Goal: Transaction & Acquisition: Book appointment/travel/reservation

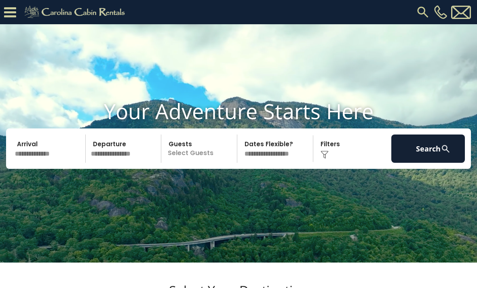
click at [35, 163] on input "text" at bounding box center [49, 149] width 74 height 28
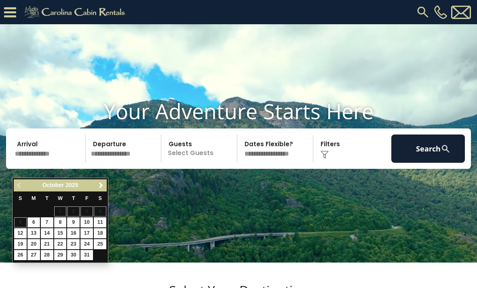
click at [101, 190] on link "Next" at bounding box center [101, 186] width 10 height 10
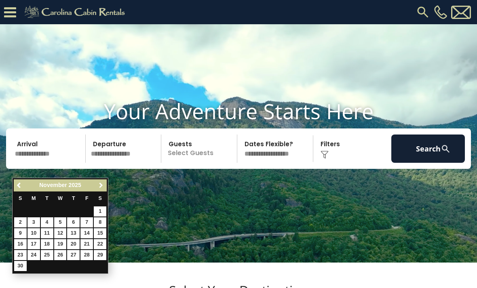
click at [99, 187] on span "Next" at bounding box center [101, 185] width 6 height 6
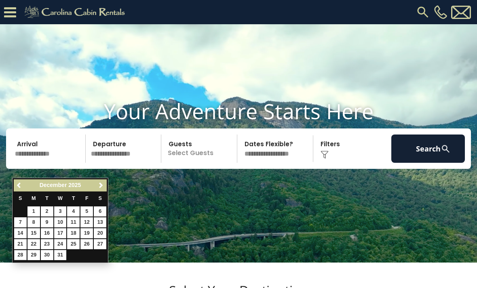
click at [21, 255] on link "28" at bounding box center [20, 255] width 13 height 10
type input "********"
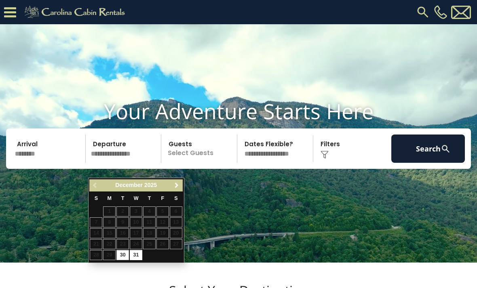
click at [181, 181] on link "Next" at bounding box center [177, 186] width 10 height 10
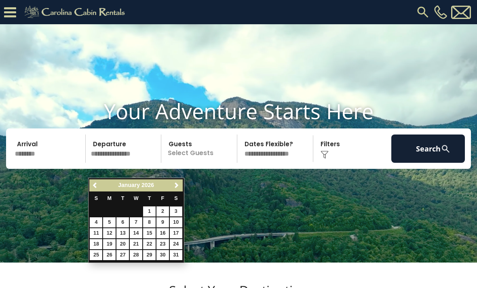
click at [180, 212] on link "3" at bounding box center [176, 211] width 13 height 10
type input "******"
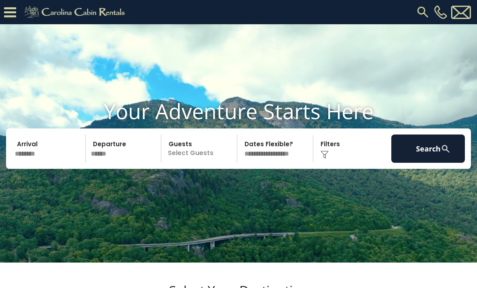
click at [206, 160] on p "Select Guests" at bounding box center [200, 149] width 73 height 28
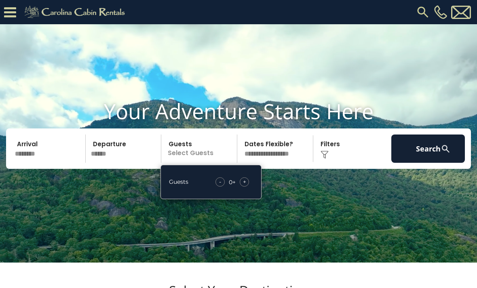
click at [248, 190] on div "Guests - 0 + +" at bounding box center [210, 182] width 101 height 34
click at [247, 187] on div "+" at bounding box center [244, 181] width 9 height 9
click at [252, 187] on div "- 1 + +" at bounding box center [233, 181] width 40 height 9
click at [248, 187] on div "+" at bounding box center [244, 181] width 9 height 9
click at [247, 187] on div "+" at bounding box center [244, 181] width 9 height 9
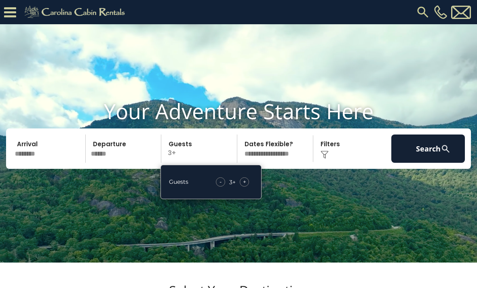
click at [248, 187] on div "+" at bounding box center [244, 181] width 9 height 9
click at [252, 187] on div "- 4 + +" at bounding box center [232, 181] width 42 height 9
click at [248, 187] on div "+" at bounding box center [244, 181] width 9 height 9
click at [249, 187] on div "- 5 + +" at bounding box center [232, 181] width 41 height 9
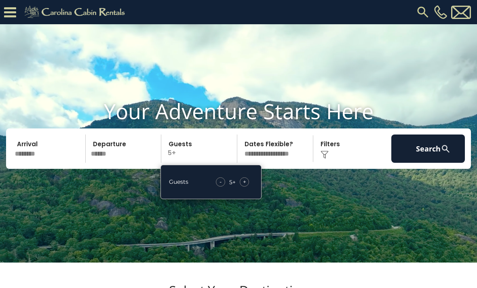
click at [248, 187] on div "+" at bounding box center [244, 181] width 9 height 9
click at [247, 187] on div "+" at bounding box center [244, 181] width 9 height 9
click at [28, 163] on input "********" at bounding box center [49, 149] width 74 height 28
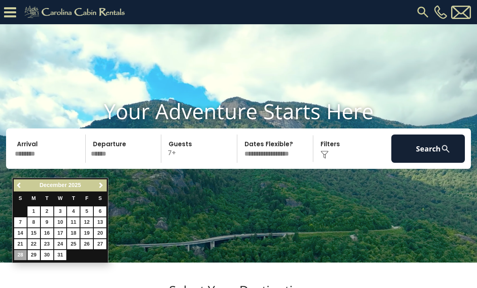
click at [36, 255] on link "29" at bounding box center [33, 255] width 13 height 10
type input "********"
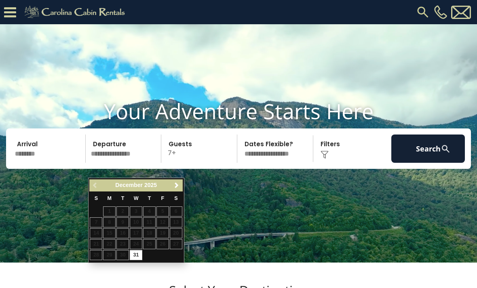
click at [175, 184] on span "Next" at bounding box center [176, 185] width 6 height 6
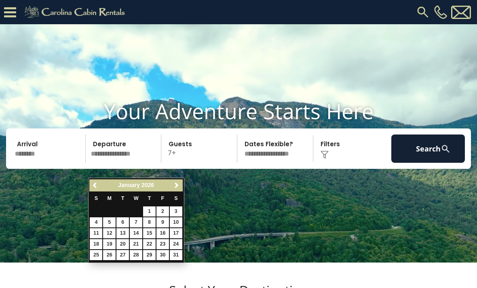
click at [177, 214] on link "3" at bounding box center [176, 211] width 13 height 10
type input "******"
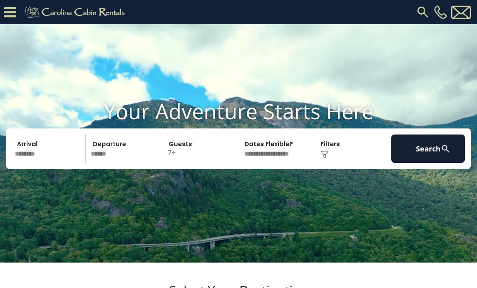
click at [330, 160] on div "Click to Choose" at bounding box center [353, 149] width 74 height 28
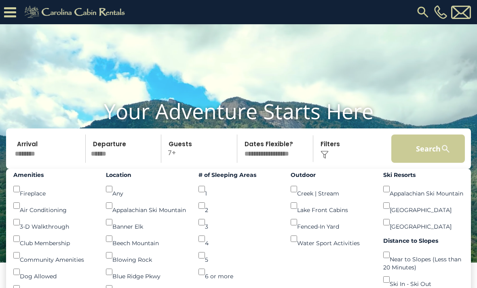
click at [435, 162] on button "Search" at bounding box center [428, 149] width 74 height 28
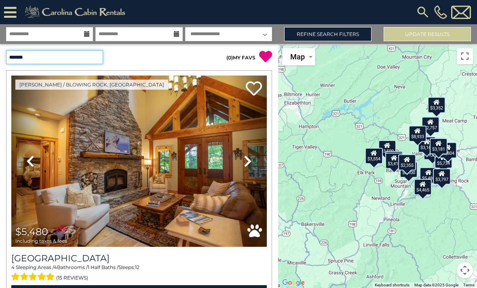
click at [93, 56] on select "**********" at bounding box center [54, 57] width 97 height 14
select select "*********"
click at [39, 57] on select "**********" at bounding box center [54, 57] width 97 height 14
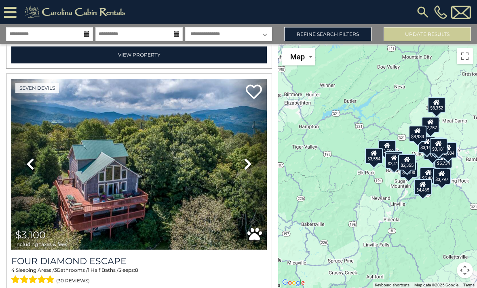
scroll to position [1449, 0]
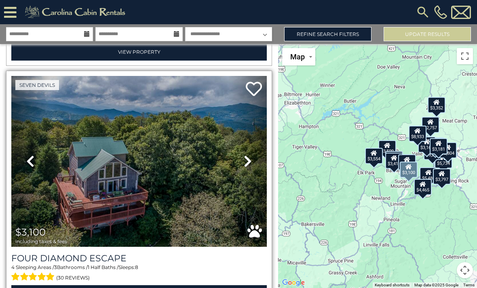
click at [75, 153] on img at bounding box center [138, 161] width 255 height 171
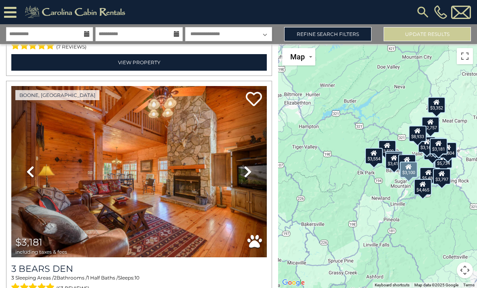
scroll to position [2889, 0]
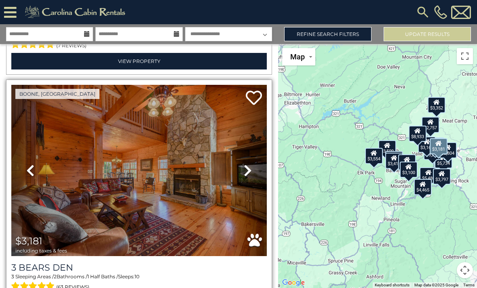
click at [64, 145] on img at bounding box center [138, 170] width 255 height 171
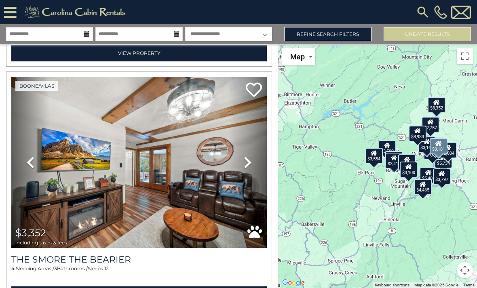
scroll to position [3622, 0]
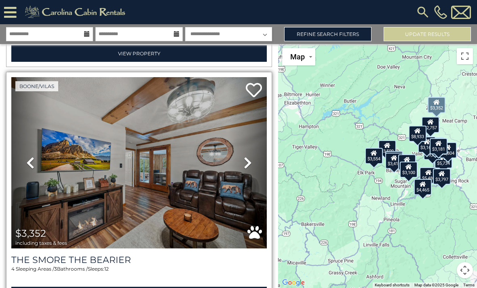
click at [220, 154] on img at bounding box center [138, 162] width 255 height 171
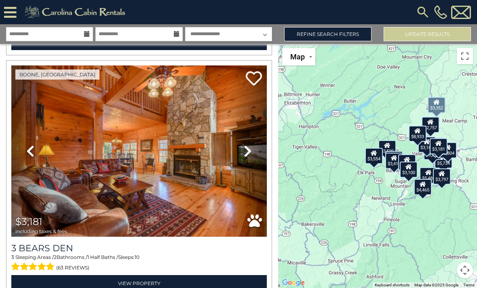
scroll to position [2908, 0]
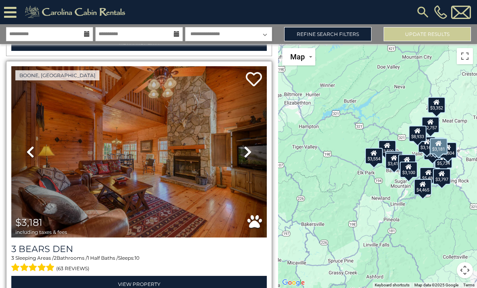
click at [101, 144] on img at bounding box center [138, 151] width 255 height 171
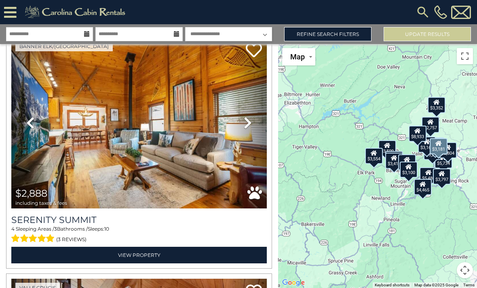
scroll to position [2453, 0]
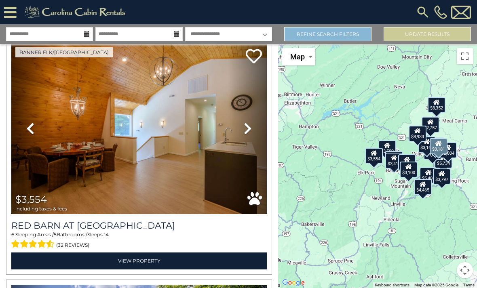
click at [324, 32] on link "Refine Search Filters" at bounding box center [327, 34] width 87 height 14
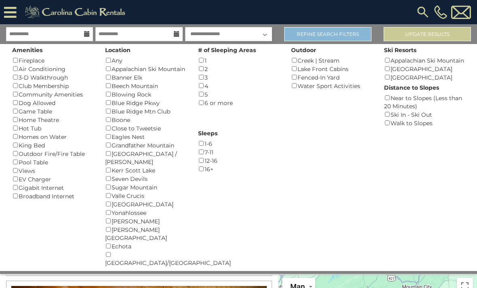
scroll to position [1710, 0]
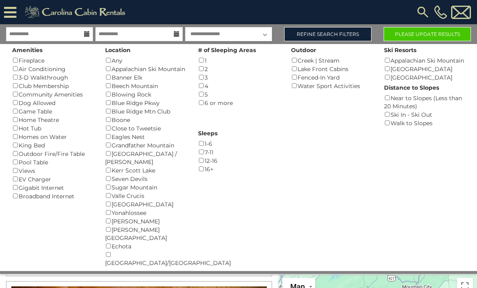
click at [425, 34] on button "Please Update Results" at bounding box center [426, 34] width 87 height 14
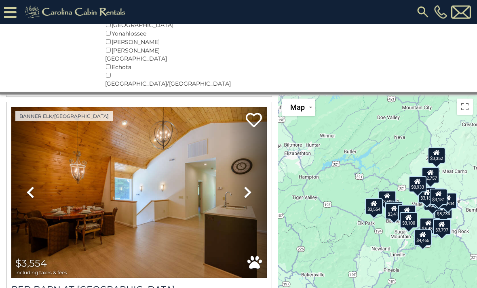
scroll to position [208, 0]
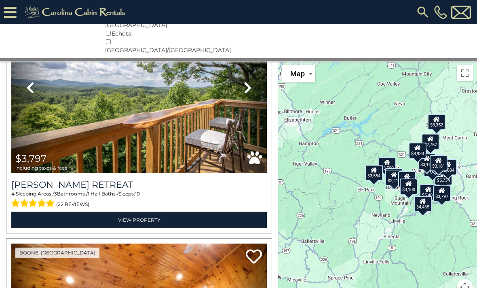
click at [393, 228] on div "$5,480 $5,734 $9,274 $3,509 $5,794 $2,757 $3,100 $3,554 $3,797 $2,804 $2,888 $3…" at bounding box center [377, 183] width 199 height 244
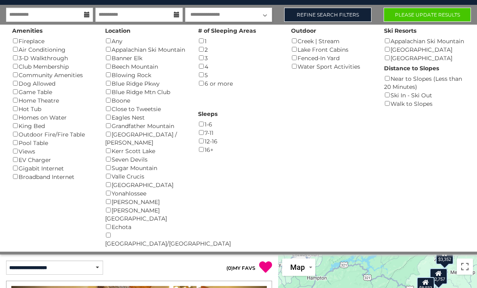
scroll to position [19, 0]
click at [440, 15] on button "Please Update Results" at bounding box center [426, 15] width 87 height 14
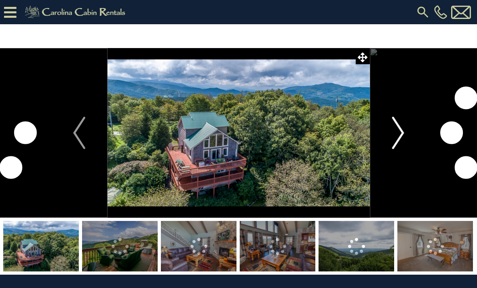
click at [402, 128] on img "Next" at bounding box center [397, 133] width 12 height 32
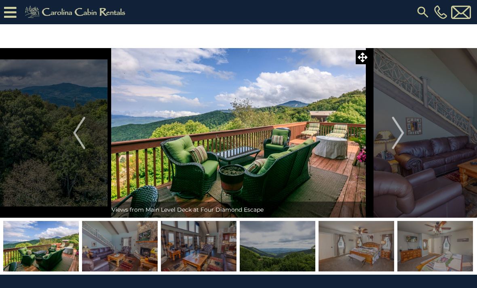
click at [57, 248] on img at bounding box center [41, 246] width 76 height 50
click at [399, 130] on img "Next" at bounding box center [397, 133] width 12 height 32
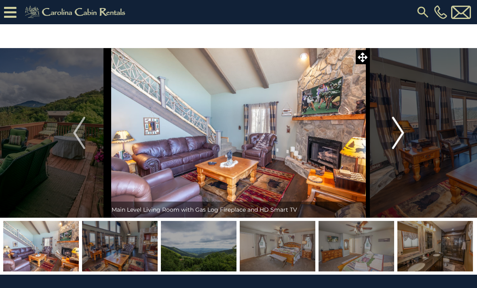
click at [394, 132] on img "Next" at bounding box center [397, 133] width 12 height 32
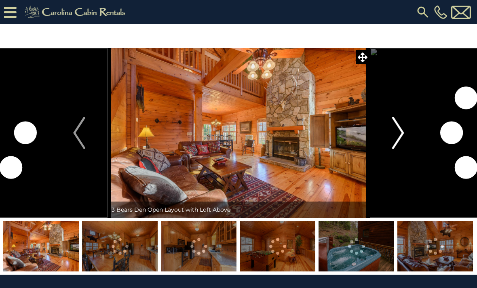
click at [393, 135] on img "Next" at bounding box center [397, 133] width 12 height 32
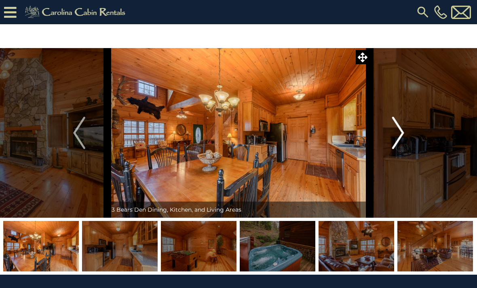
click at [393, 124] on img "Next" at bounding box center [397, 133] width 12 height 32
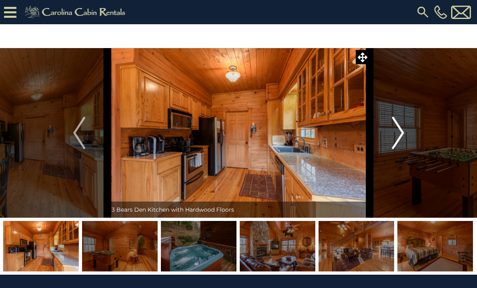
click at [386, 139] on button "Next" at bounding box center [398, 133] width 57 height 170
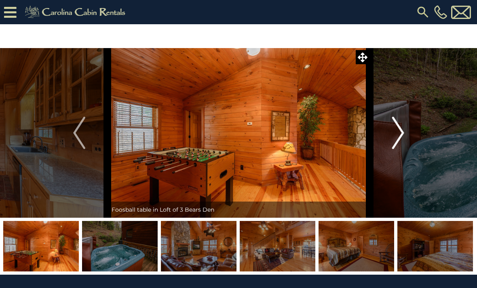
click at [387, 137] on button "Next" at bounding box center [398, 133] width 57 height 170
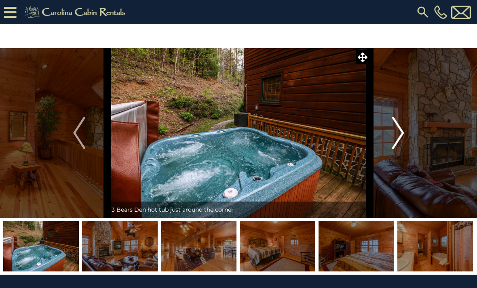
click at [384, 137] on button "Next" at bounding box center [398, 133] width 57 height 170
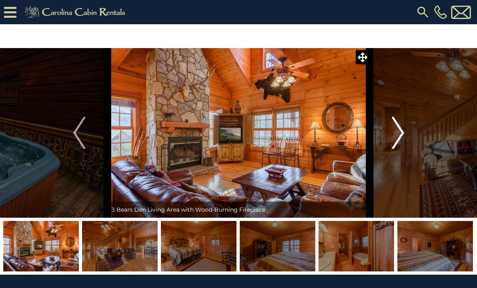
click at [382, 137] on button "Next" at bounding box center [398, 133] width 57 height 170
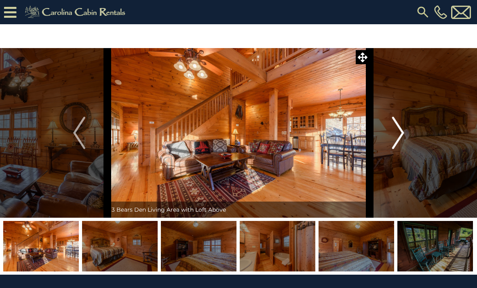
click at [380, 140] on button "Next" at bounding box center [398, 133] width 57 height 170
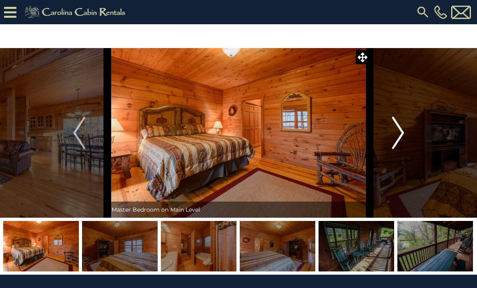
click at [379, 137] on button "Next" at bounding box center [398, 133] width 57 height 170
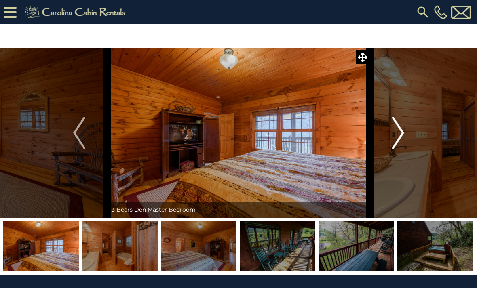
click at [378, 141] on button "Next" at bounding box center [398, 133] width 57 height 170
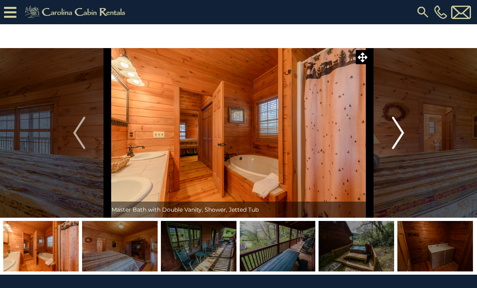
click at [374, 139] on button "Next" at bounding box center [398, 133] width 57 height 170
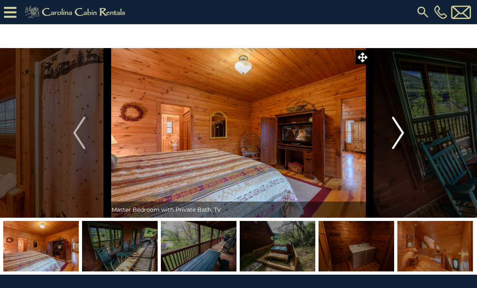
click at [374, 135] on button "Next" at bounding box center [398, 133] width 57 height 170
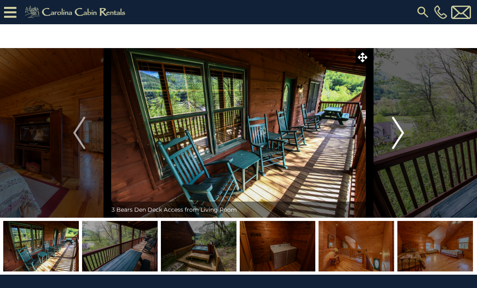
click at [376, 140] on button "Next" at bounding box center [398, 133] width 57 height 170
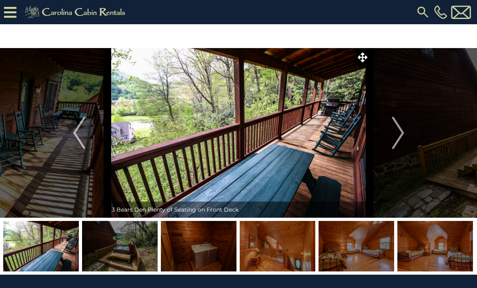
click at [365, 141] on img at bounding box center [238, 133] width 262 height 170
click at [392, 141] on img "Next" at bounding box center [397, 133] width 12 height 32
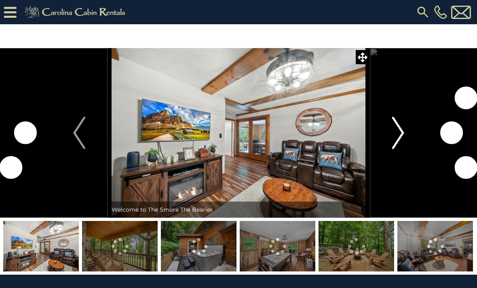
click at [393, 133] on img "Next" at bounding box center [397, 133] width 12 height 32
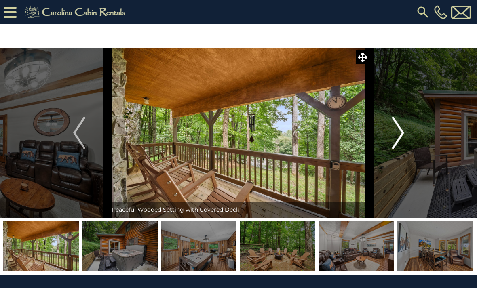
click at [400, 130] on img "Next" at bounding box center [397, 133] width 12 height 32
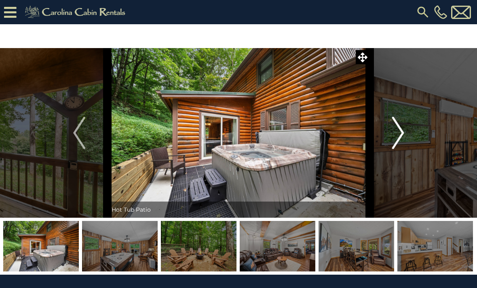
click at [397, 132] on img "Next" at bounding box center [397, 133] width 12 height 32
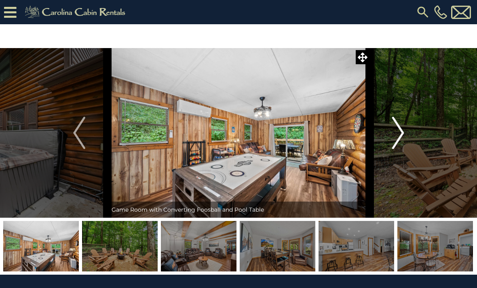
click at [393, 132] on img "Next" at bounding box center [397, 133] width 12 height 32
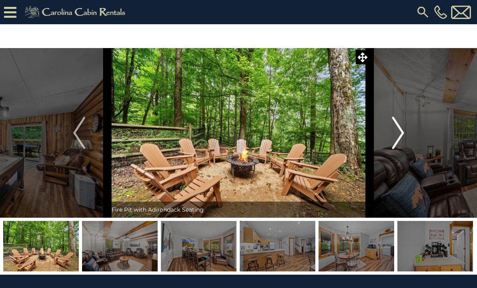
click at [392, 130] on img "Next" at bounding box center [397, 133] width 12 height 32
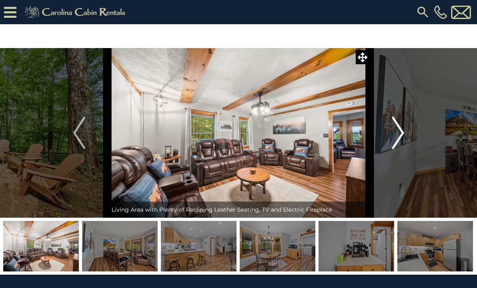
click at [391, 132] on button "Next" at bounding box center [398, 133] width 57 height 170
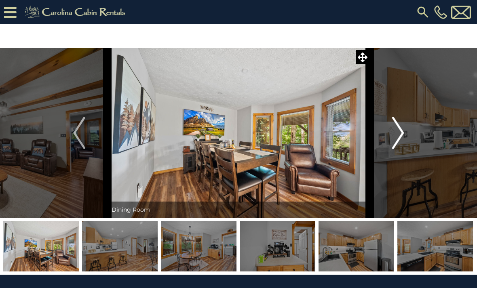
click at [391, 130] on button "Next" at bounding box center [398, 133] width 57 height 170
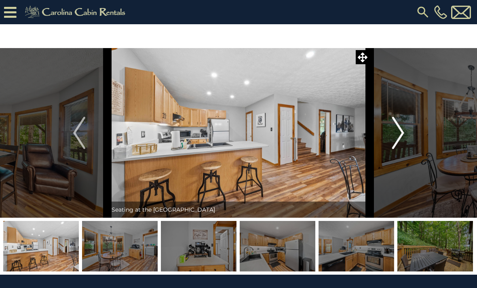
click at [390, 130] on button "Next" at bounding box center [398, 133] width 57 height 170
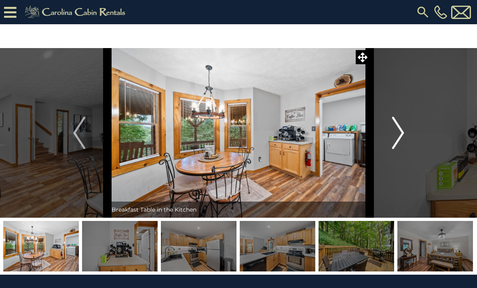
click at [390, 131] on button "Next" at bounding box center [398, 133] width 57 height 170
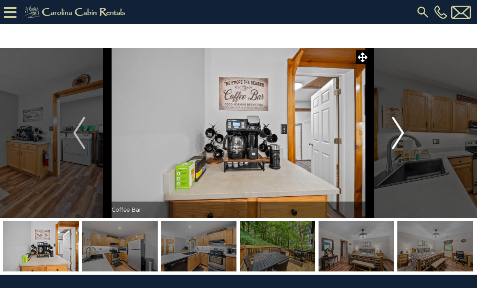
click at [387, 132] on button "Next" at bounding box center [398, 133] width 57 height 170
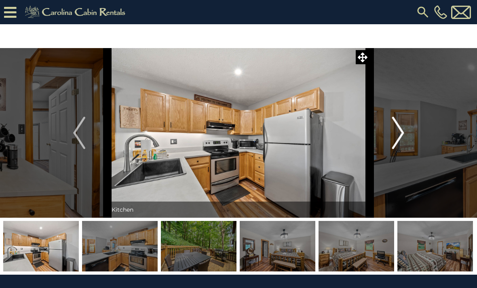
click at [386, 131] on button "Next" at bounding box center [398, 133] width 57 height 170
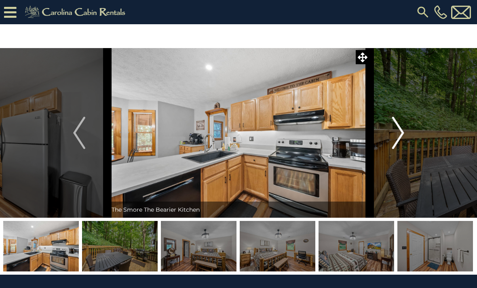
click at [385, 133] on button "Next" at bounding box center [398, 133] width 57 height 170
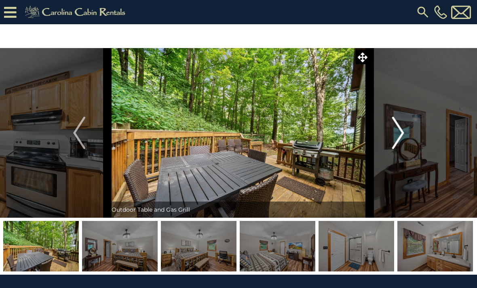
click at [383, 132] on button "Next" at bounding box center [398, 133] width 57 height 170
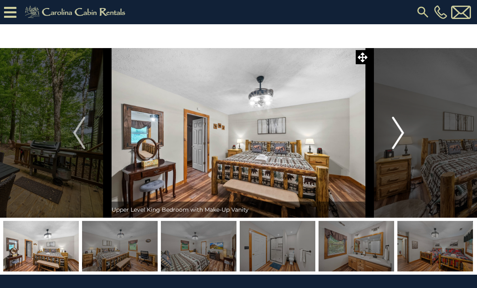
click at [381, 133] on button "Next" at bounding box center [398, 133] width 57 height 170
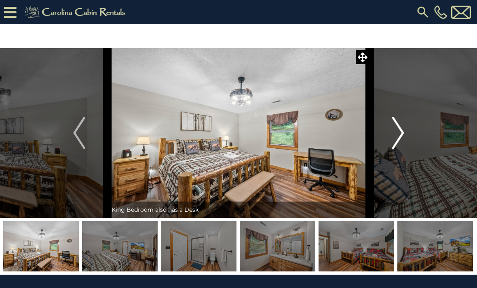
click at [384, 133] on button "Next" at bounding box center [398, 133] width 57 height 170
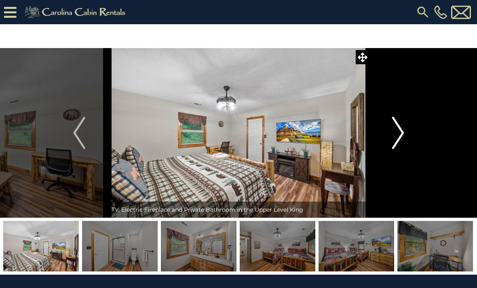
click at [383, 133] on button "Next" at bounding box center [398, 133] width 57 height 170
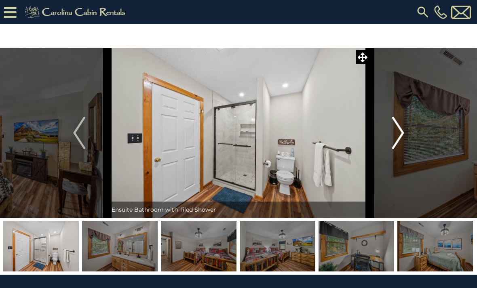
click at [381, 133] on button "Next" at bounding box center [398, 133] width 57 height 170
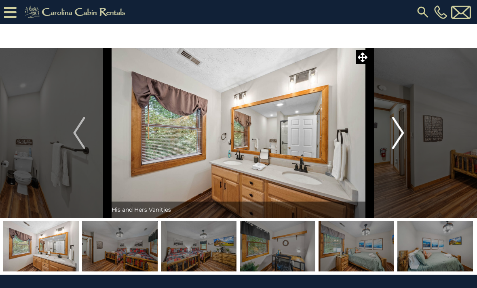
click at [382, 133] on button "Next" at bounding box center [398, 133] width 57 height 170
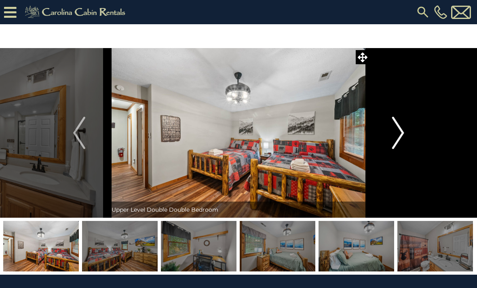
click at [380, 135] on button "Next" at bounding box center [398, 133] width 57 height 170
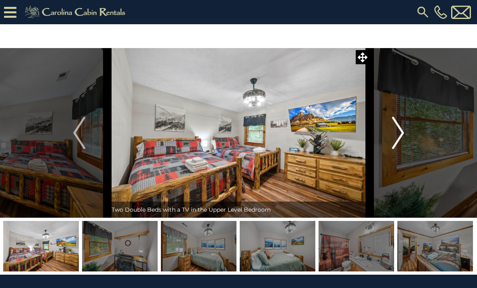
click at [379, 134] on button "Next" at bounding box center [398, 133] width 57 height 170
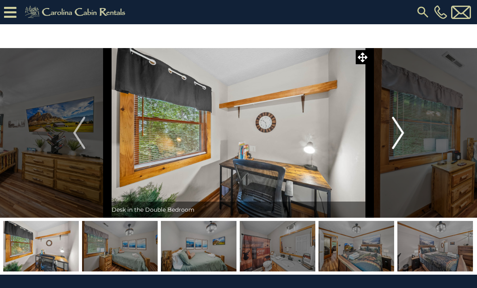
click at [377, 134] on button "Next" at bounding box center [398, 133] width 57 height 170
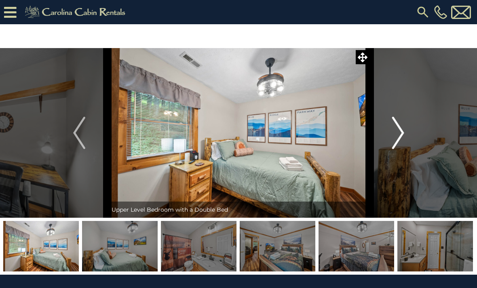
click at [378, 135] on button "Next" at bounding box center [398, 133] width 57 height 170
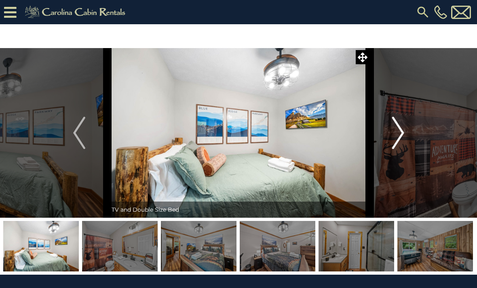
click at [379, 135] on button "Next" at bounding box center [398, 133] width 57 height 170
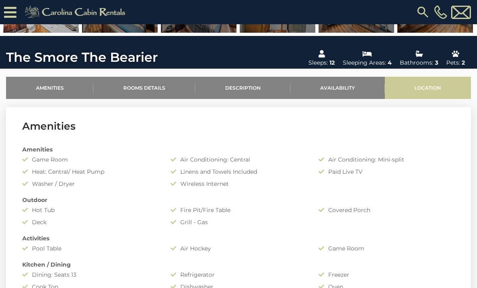
click at [423, 92] on link "Location" at bounding box center [428, 88] width 86 height 22
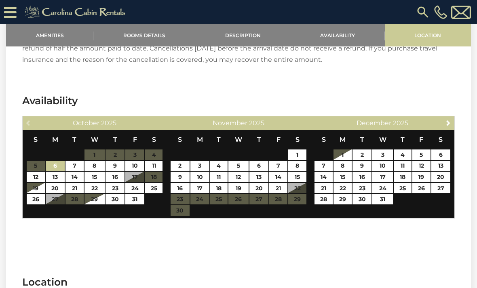
scroll to position [1110, 0]
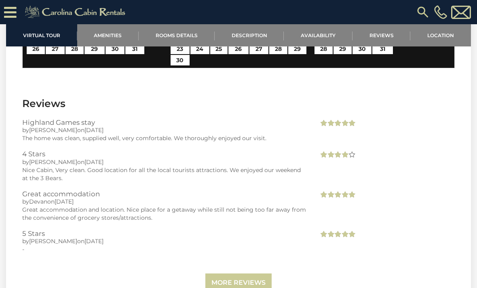
scroll to position [1317, 0]
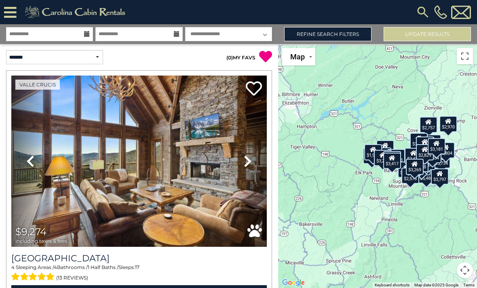
click at [76, 48] on div "**********" at bounding box center [69, 57] width 139 height 26
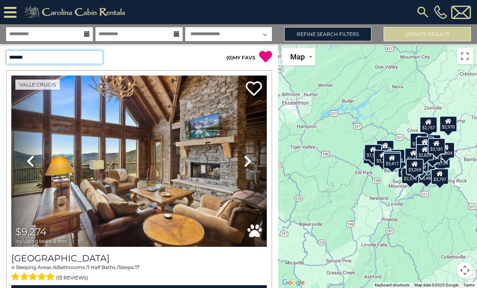
click at [88, 55] on select "**********" at bounding box center [54, 57] width 97 height 14
select select "*********"
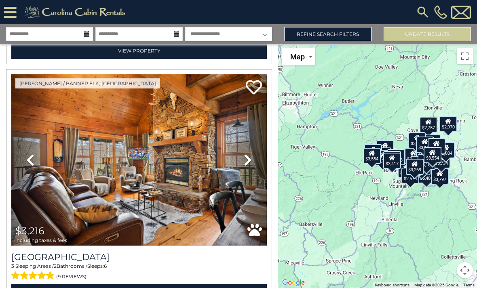
scroll to position [2176, 0]
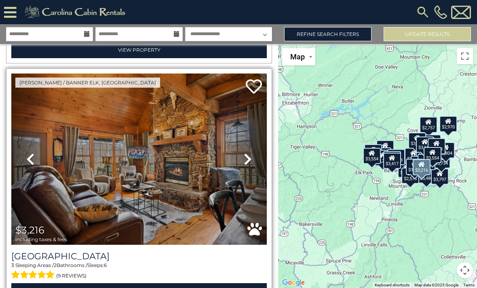
click at [67, 176] on img at bounding box center [138, 159] width 255 height 171
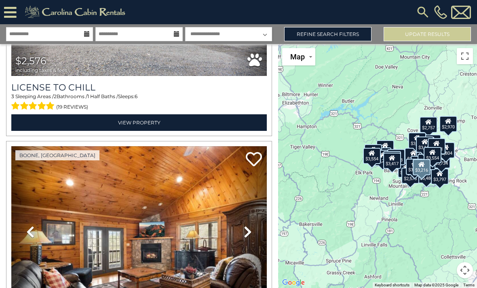
scroll to position [4277, 0]
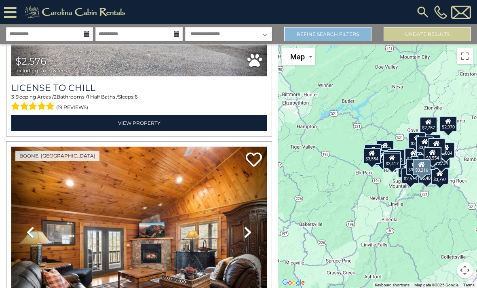
click at [341, 28] on link "Refine Search Filters" at bounding box center [327, 34] width 87 height 14
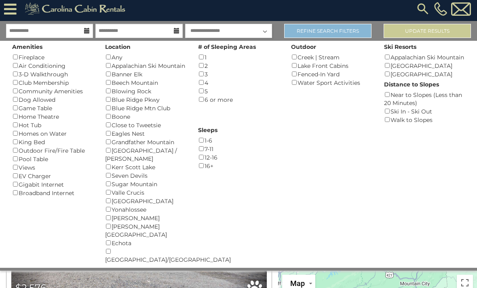
scroll to position [0, 0]
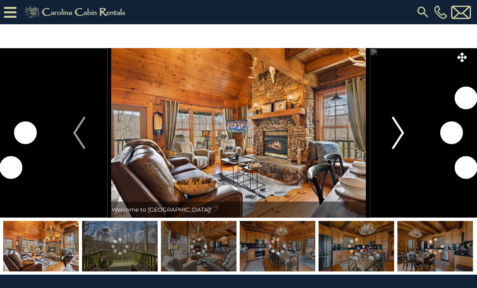
click at [384, 136] on button "Next" at bounding box center [398, 133] width 57 height 170
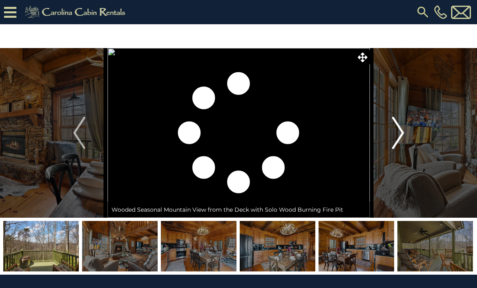
click at [390, 131] on button "Next" at bounding box center [398, 133] width 57 height 170
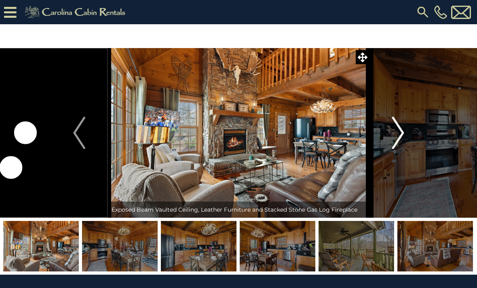
click at [390, 129] on button "Next" at bounding box center [398, 133] width 57 height 170
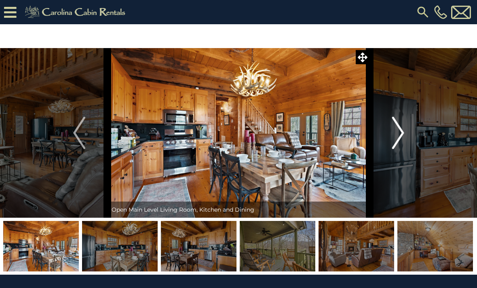
click at [388, 133] on button "Next" at bounding box center [398, 133] width 57 height 170
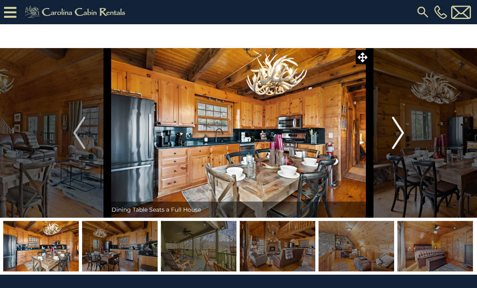
click at [389, 132] on button "Next" at bounding box center [398, 133] width 57 height 170
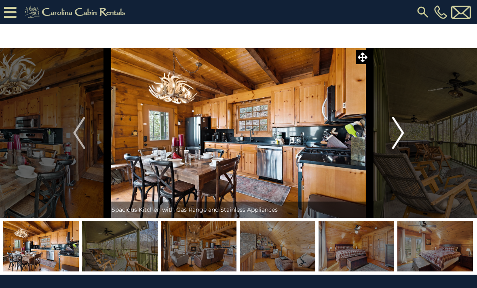
click at [387, 131] on button "Next" at bounding box center [398, 133] width 57 height 170
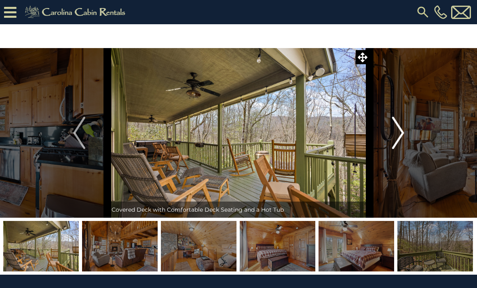
click at [390, 132] on button "Next" at bounding box center [398, 133] width 57 height 170
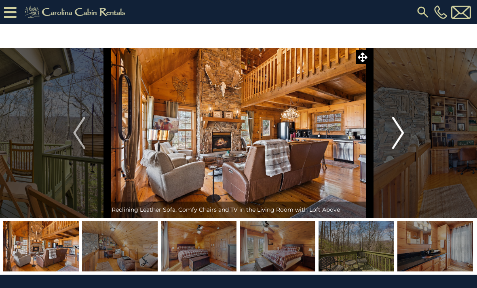
click at [388, 133] on button "Next" at bounding box center [398, 133] width 57 height 170
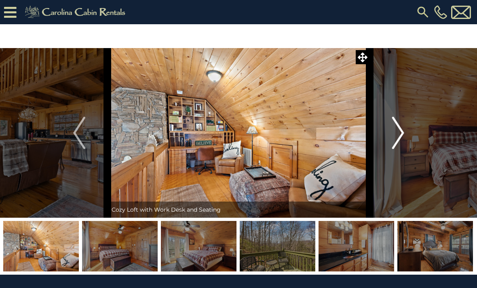
click at [386, 132] on button "Next" at bounding box center [398, 133] width 57 height 170
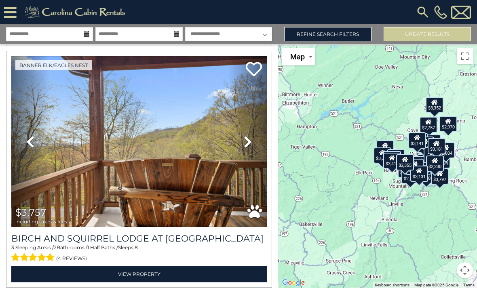
scroll to position [736, 0]
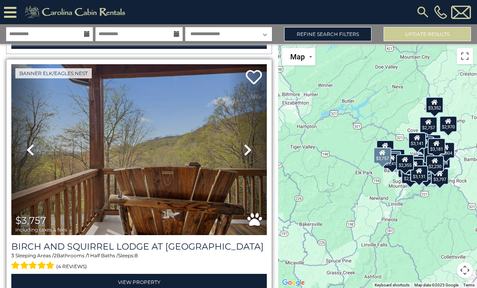
click at [68, 137] on img at bounding box center [138, 149] width 255 height 171
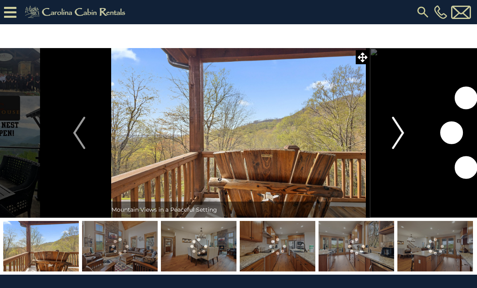
click at [397, 139] on img "Next" at bounding box center [397, 133] width 12 height 32
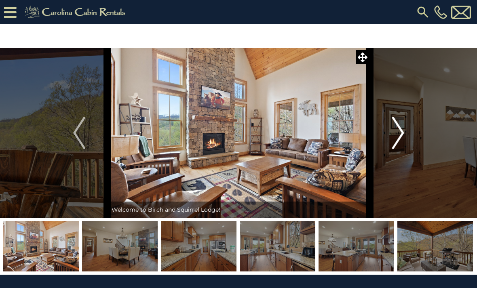
click at [397, 134] on img "Next" at bounding box center [397, 133] width 12 height 32
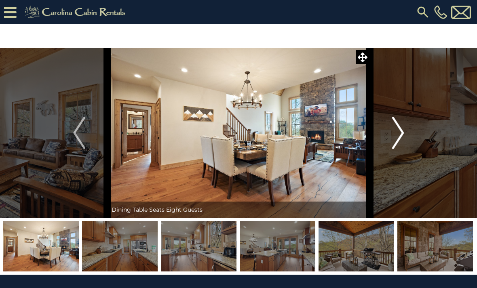
click at [397, 132] on img "Next" at bounding box center [397, 133] width 12 height 32
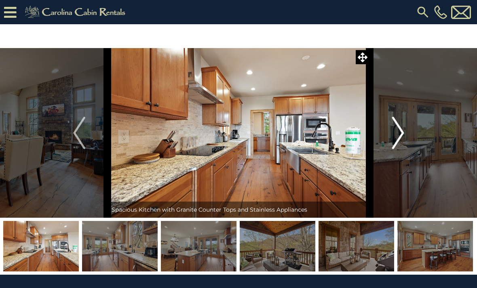
click at [398, 134] on img "Next" at bounding box center [397, 133] width 12 height 32
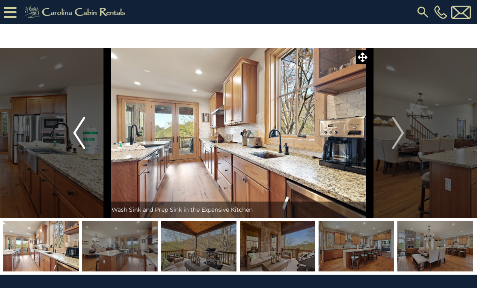
click at [73, 136] on img "Previous" at bounding box center [79, 133] width 12 height 32
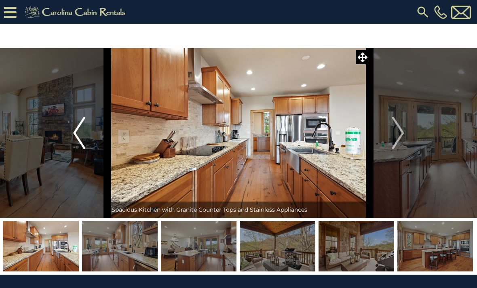
click at [78, 137] on img "Previous" at bounding box center [79, 133] width 12 height 32
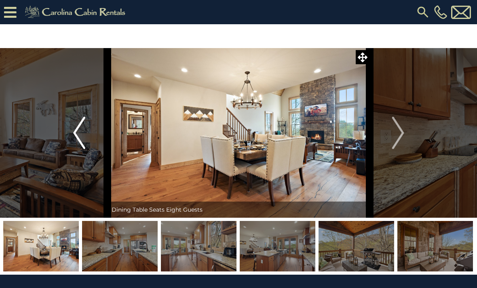
click at [76, 135] on img "Previous" at bounding box center [79, 133] width 12 height 32
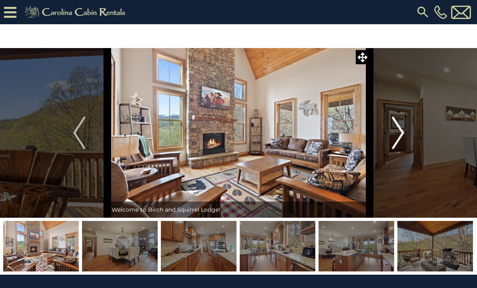
click at [393, 135] on img "Next" at bounding box center [397, 133] width 12 height 32
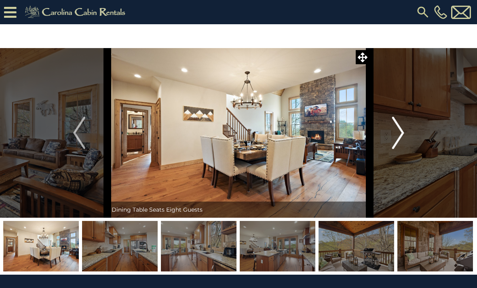
click at [392, 136] on img "Next" at bounding box center [397, 133] width 12 height 32
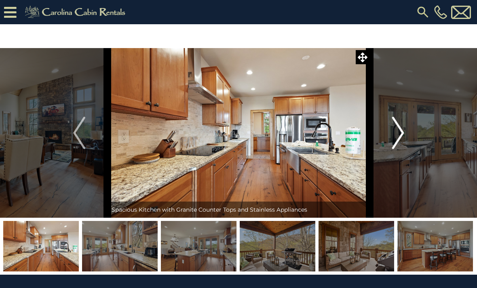
click at [387, 141] on button "Next" at bounding box center [398, 133] width 57 height 170
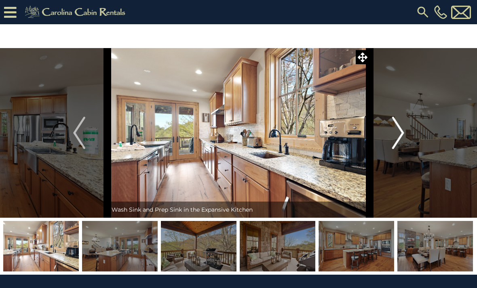
click at [391, 138] on button "Next" at bounding box center [398, 133] width 57 height 170
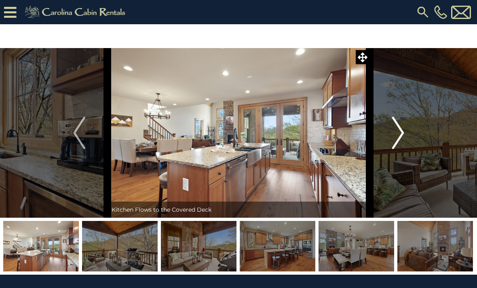
click at [392, 135] on img "Next" at bounding box center [397, 133] width 12 height 32
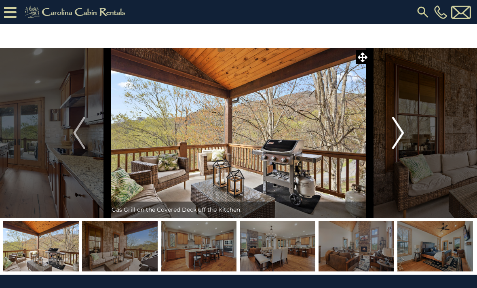
click at [395, 136] on img "Next" at bounding box center [397, 133] width 12 height 32
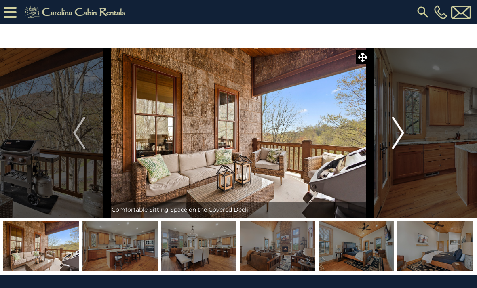
click at [395, 135] on img "Next" at bounding box center [397, 133] width 12 height 32
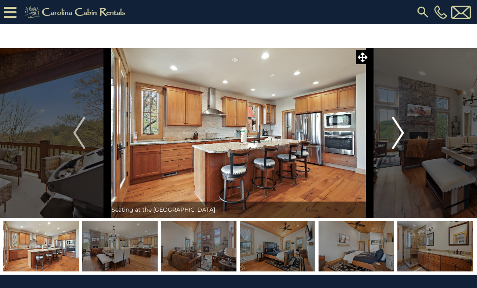
click at [394, 135] on img "Next" at bounding box center [397, 133] width 12 height 32
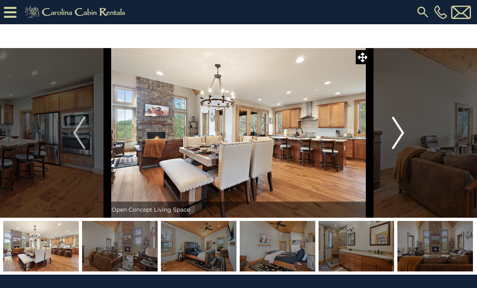
click at [392, 135] on img "Next" at bounding box center [397, 133] width 12 height 32
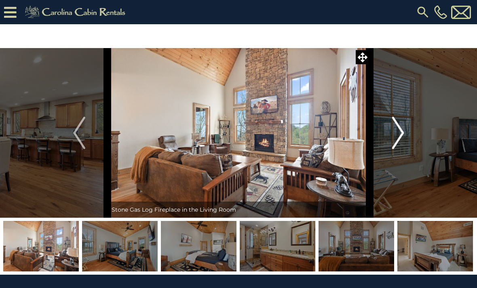
click at [391, 137] on button "Next" at bounding box center [398, 133] width 57 height 170
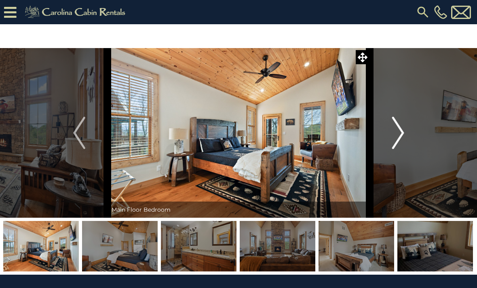
click at [393, 135] on img "Next" at bounding box center [397, 133] width 12 height 32
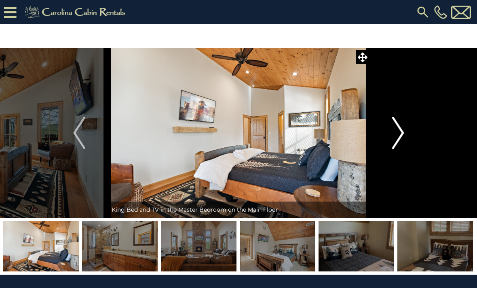
click at [391, 135] on button "Next" at bounding box center [398, 133] width 57 height 170
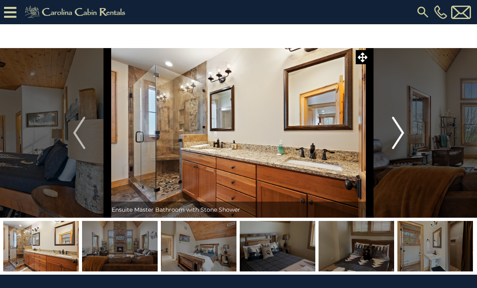
click at [389, 138] on button "Next" at bounding box center [398, 133] width 57 height 170
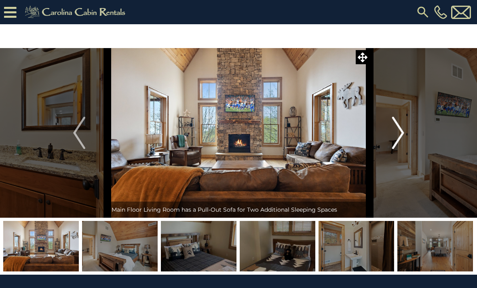
click at [394, 136] on img "Next" at bounding box center [397, 133] width 12 height 32
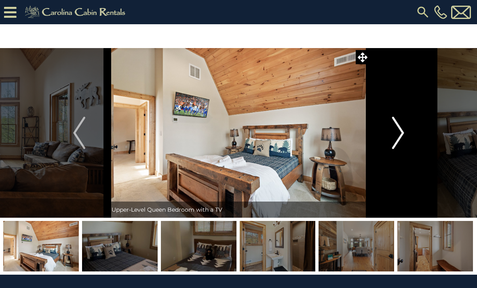
click at [393, 135] on img "Next" at bounding box center [397, 133] width 12 height 32
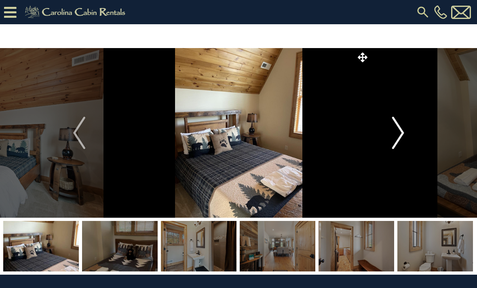
click at [392, 138] on img "Next" at bounding box center [397, 133] width 12 height 32
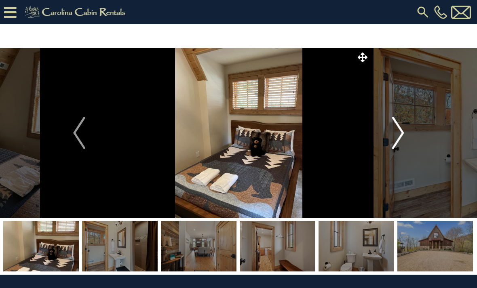
click at [393, 136] on img "Next" at bounding box center [397, 133] width 12 height 32
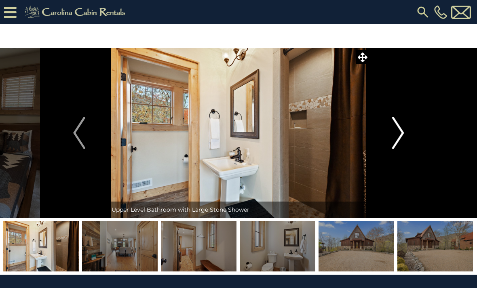
click at [392, 138] on img "Next" at bounding box center [397, 133] width 12 height 32
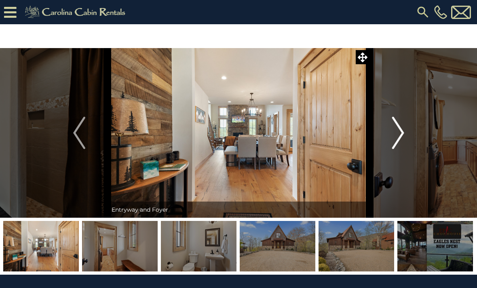
click at [392, 138] on img "Next" at bounding box center [397, 133] width 12 height 32
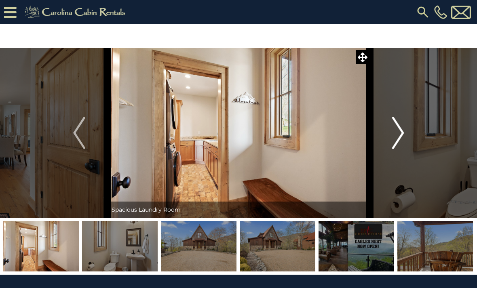
click at [392, 136] on img "Next" at bounding box center [397, 133] width 12 height 32
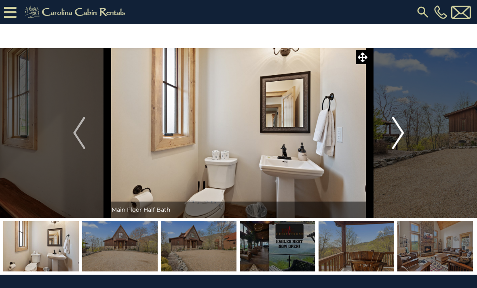
click at [391, 138] on button "Next" at bounding box center [398, 133] width 57 height 170
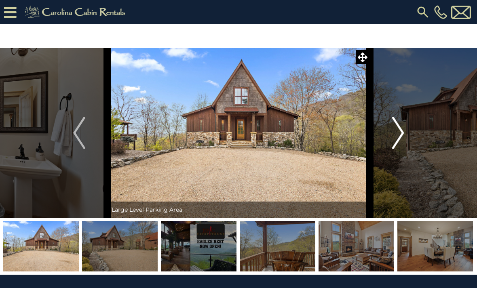
click at [393, 136] on img "Next" at bounding box center [397, 133] width 12 height 32
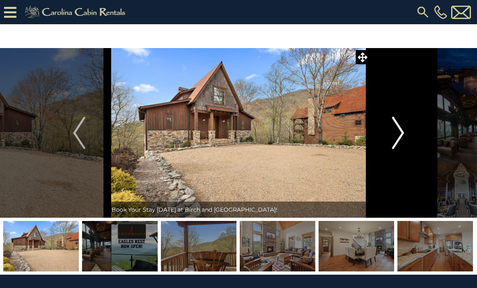
click at [393, 137] on img "Next" at bounding box center [397, 133] width 12 height 32
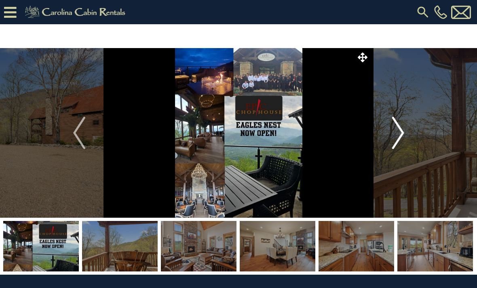
click at [392, 137] on img "Next" at bounding box center [397, 133] width 12 height 32
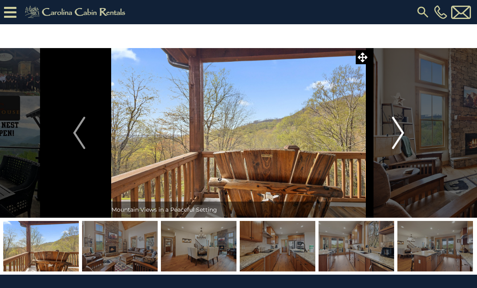
click at [392, 136] on img "Next" at bounding box center [397, 133] width 12 height 32
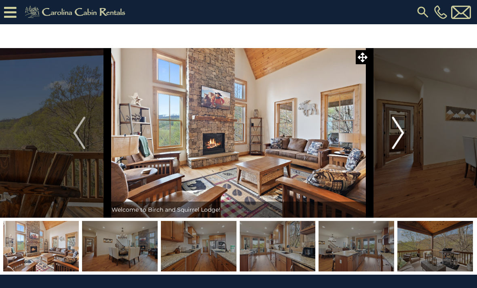
click at [393, 137] on img "Next" at bounding box center [397, 133] width 12 height 32
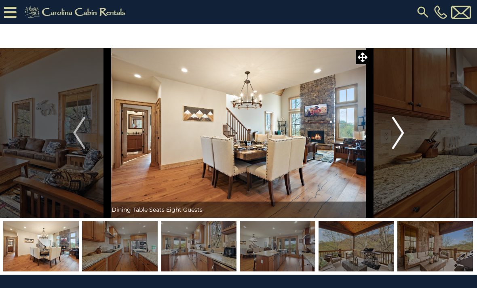
click at [392, 137] on img "Next" at bounding box center [397, 133] width 12 height 32
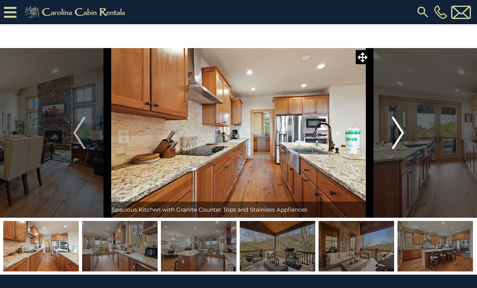
click at [391, 137] on button "Next" at bounding box center [398, 133] width 57 height 170
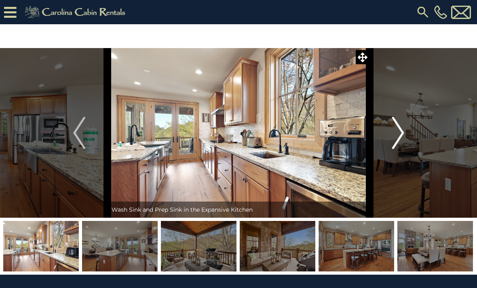
click at [390, 138] on button "Next" at bounding box center [398, 133] width 57 height 170
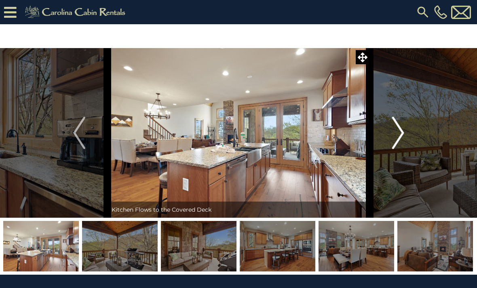
click at [388, 140] on button "Next" at bounding box center [398, 133] width 57 height 170
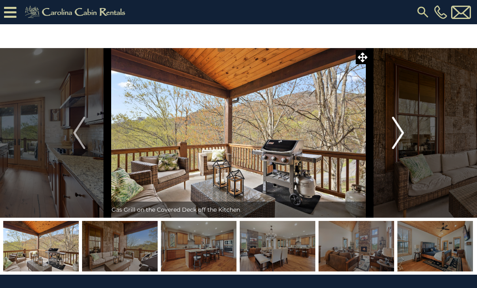
click at [385, 140] on button "Next" at bounding box center [398, 133] width 57 height 170
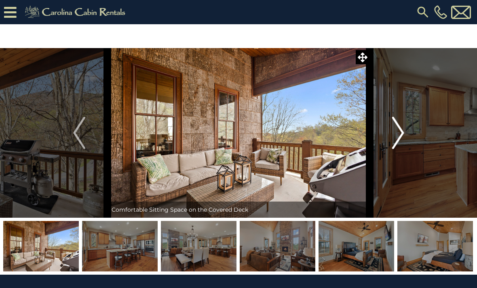
click at [384, 141] on button "Next" at bounding box center [398, 133] width 57 height 170
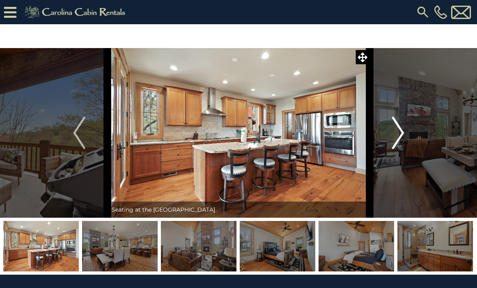
click at [387, 140] on button "Next" at bounding box center [398, 133] width 57 height 170
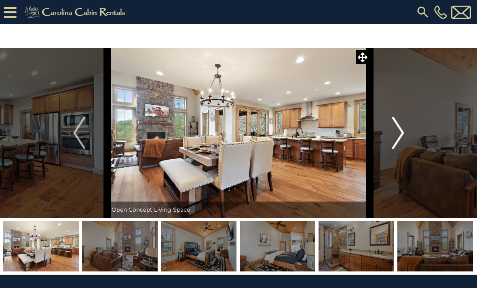
click at [389, 137] on button "Next" at bounding box center [398, 133] width 57 height 170
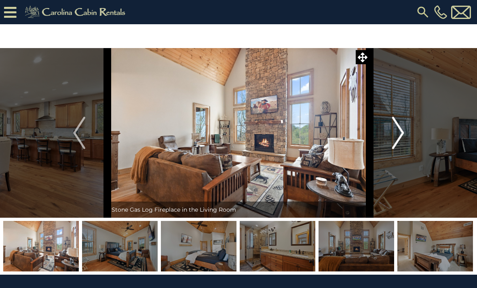
click at [388, 139] on button "Next" at bounding box center [398, 133] width 57 height 170
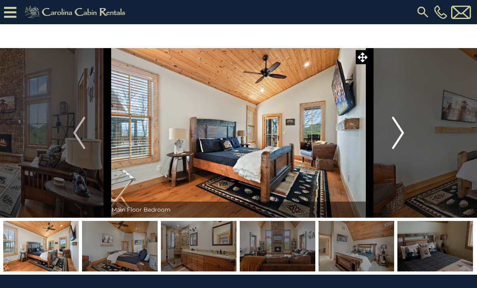
click at [389, 140] on button "Next" at bounding box center [398, 133] width 57 height 170
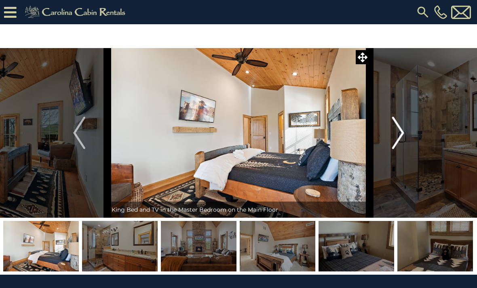
click at [389, 137] on button "Next" at bounding box center [398, 133] width 57 height 170
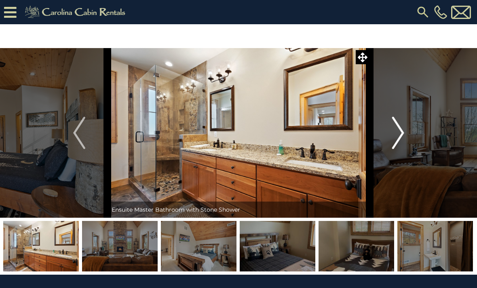
click at [393, 136] on img "Next" at bounding box center [397, 133] width 12 height 32
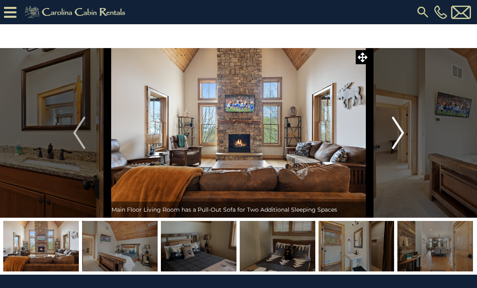
click at [394, 134] on img "Next" at bounding box center [397, 133] width 12 height 32
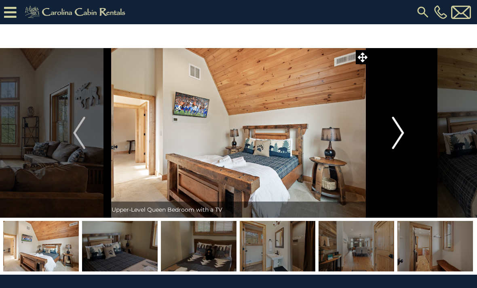
click at [391, 137] on button "Next" at bounding box center [398, 133] width 57 height 170
